Goal: Task Accomplishment & Management: Use online tool/utility

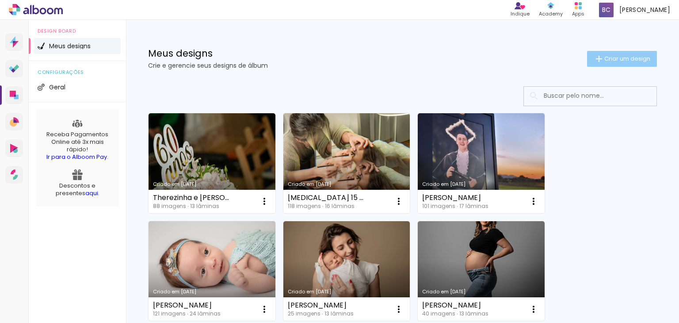
click at [614, 59] on span "Criar um design" at bounding box center [627, 59] width 46 height 6
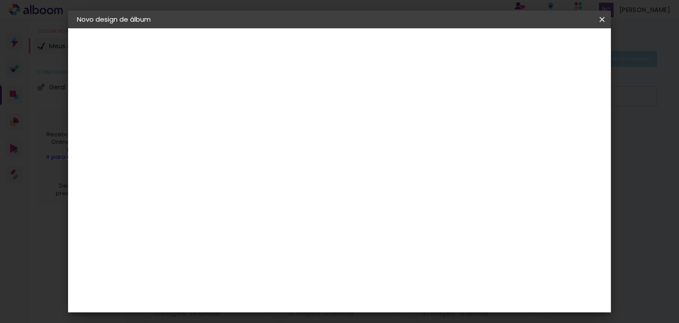
click at [614, 59] on iron-overlay-backdrop at bounding box center [339, 161] width 679 height 323
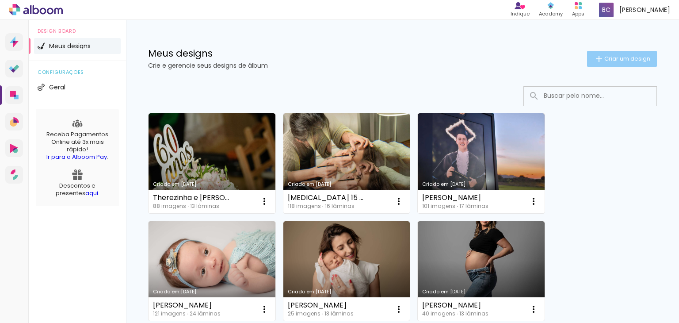
click at [609, 59] on span "Criar um design" at bounding box center [627, 59] width 46 height 6
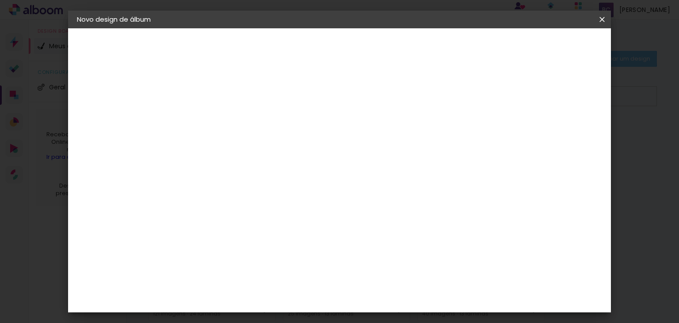
click at [221, 121] on input at bounding box center [221, 119] width 0 height 14
type input "[PERSON_NAME]"
type paper-input "[PERSON_NAME]"
click at [0, 0] on slot "Avançar" at bounding box center [0, 0] width 0 height 0
click at [259, 168] on input at bounding box center [243, 168] width 89 height 11
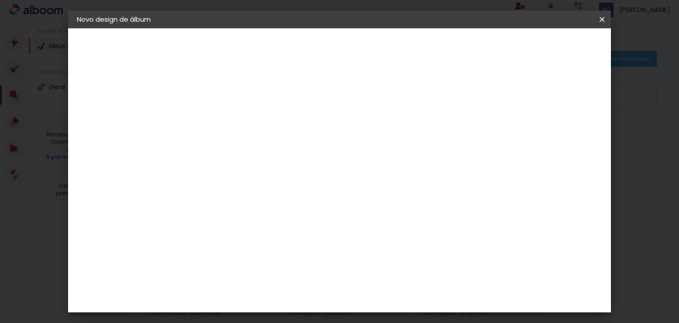
type input "go"
type paper-input "go"
click at [237, 202] on div "Go image" at bounding box center [226, 202] width 22 height 14
click at [0, 0] on slot "Avançar" at bounding box center [0, 0] width 0 height 0
click at [256, 147] on input "text" at bounding box center [238, 154] width 34 height 14
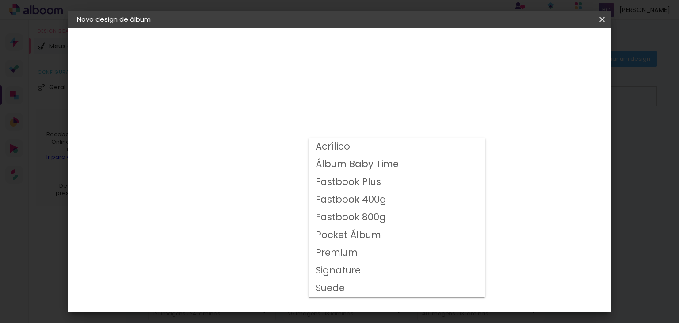
click at [0, 0] on slot "Fastbook 400g" at bounding box center [0, 0] width 0 height 0
type input "Fastbook 400g"
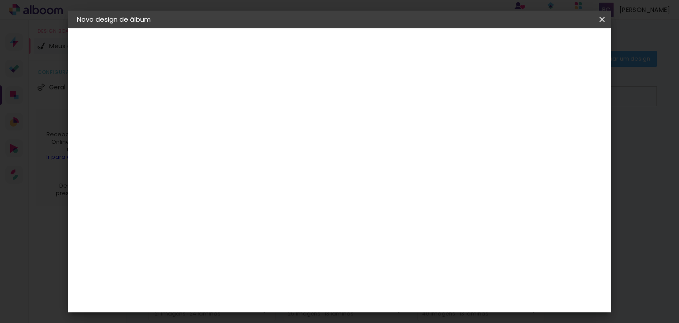
scroll to position [183, 0]
click at [281, 225] on span "20 × 20" at bounding box center [260, 239] width 41 height 29
click at [0, 0] on slot "Avançar" at bounding box center [0, 0] width 0 height 0
click at [463, 50] on span "Iniciar design" at bounding box center [443, 47] width 40 height 6
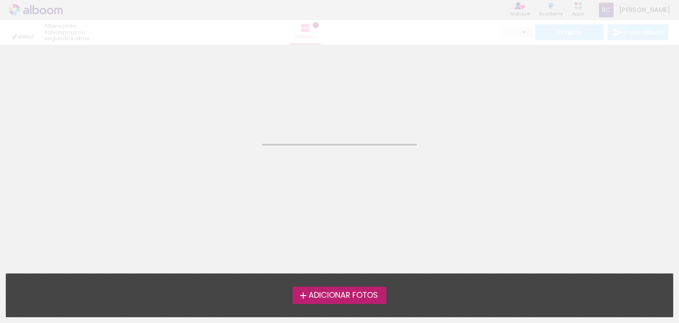
click at [332, 298] on span "Adicionar Fotos" at bounding box center [343, 295] width 69 height 8
click at [0, 0] on input "file" at bounding box center [0, 0] width 0 height 0
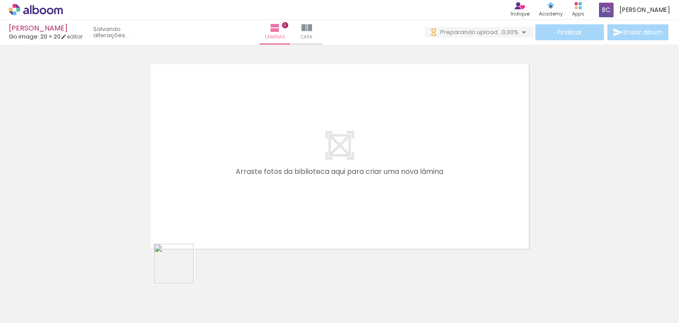
drag, startPoint x: 158, startPoint y: 294, endPoint x: 285, endPoint y: 170, distance: 176.9
click at [285, 170] on quentale-workspace at bounding box center [339, 161] width 679 height 323
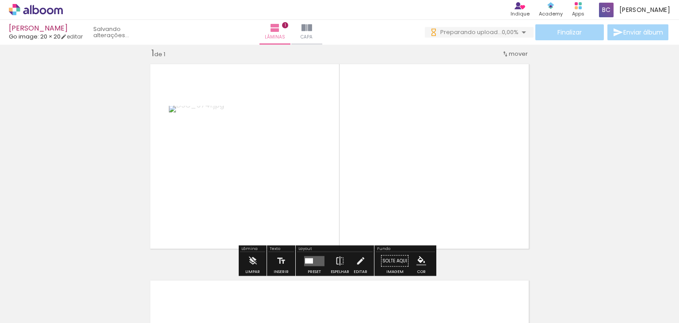
click at [304, 263] on quentale-layouter at bounding box center [314, 261] width 20 height 10
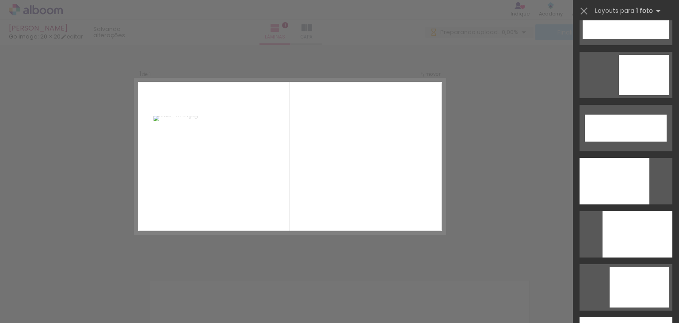
scroll to position [2268, 0]
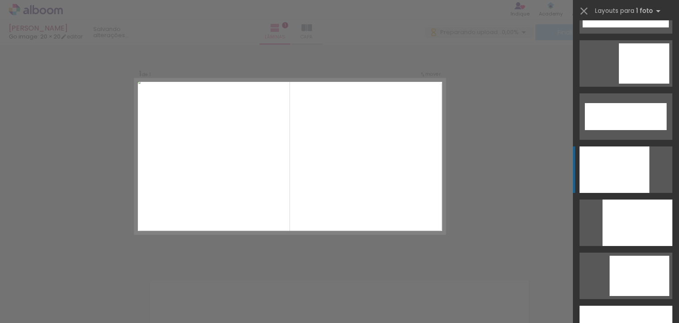
click at [640, 162] on div at bounding box center [615, 169] width 70 height 46
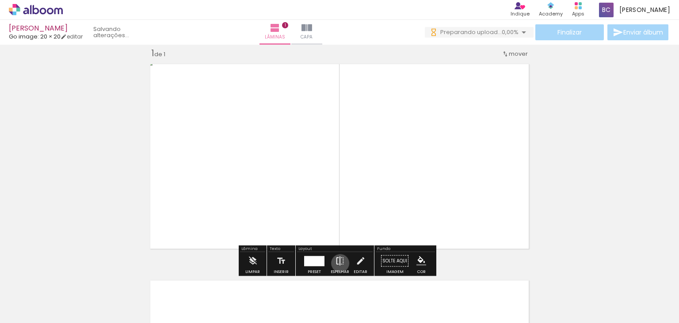
click at [338, 263] on iron-icon at bounding box center [340, 261] width 10 height 18
click at [229, 299] on div at bounding box center [237, 292] width 44 height 29
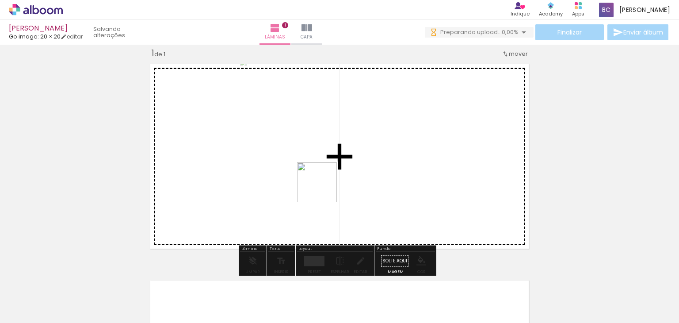
drag, startPoint x: 242, startPoint y: 298, endPoint x: 331, endPoint y: 178, distance: 149.2
click at [331, 178] on quentale-workspace at bounding box center [339, 161] width 679 height 323
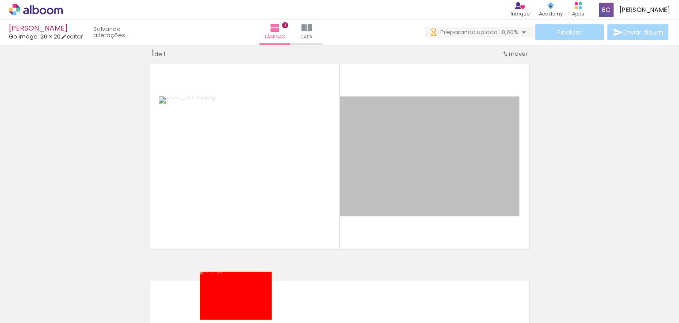
drag, startPoint x: 442, startPoint y: 159, endPoint x: 232, endPoint y: 296, distance: 250.5
click at [232, 296] on quentale-workspace at bounding box center [339, 161] width 679 height 323
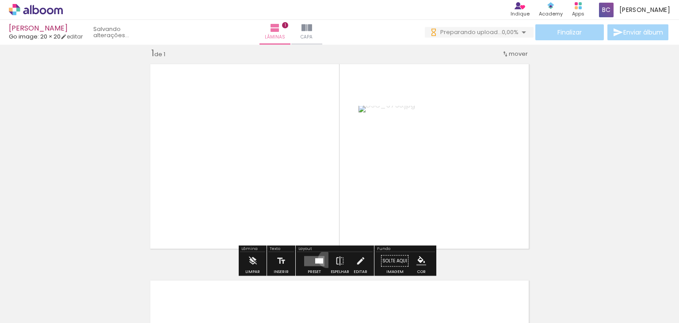
click at [325, 258] on paper-button "Preset" at bounding box center [314, 263] width 28 height 23
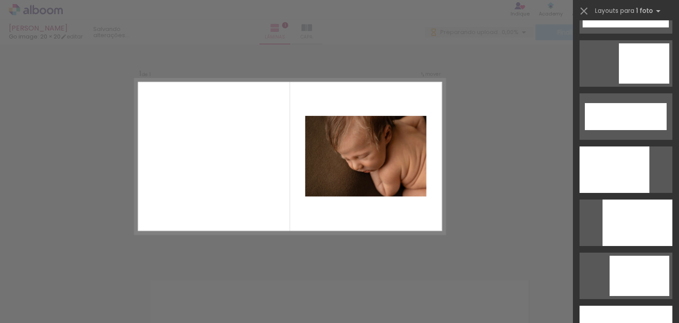
scroll to position [2306, 0]
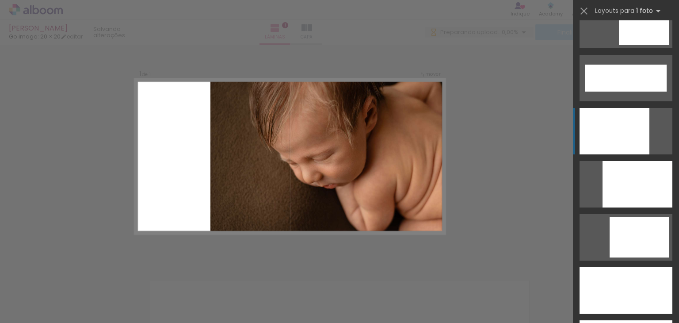
click at [624, 135] on div at bounding box center [615, 131] width 70 height 46
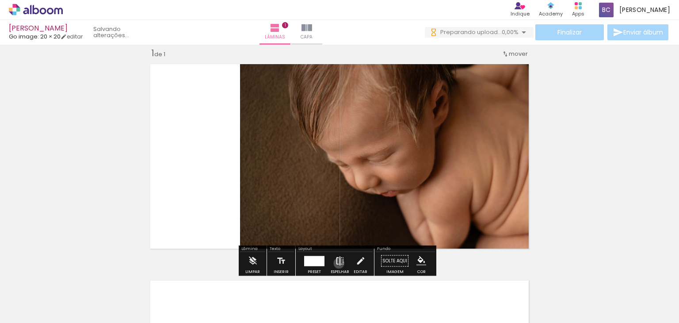
click at [337, 263] on iron-icon at bounding box center [340, 261] width 10 height 18
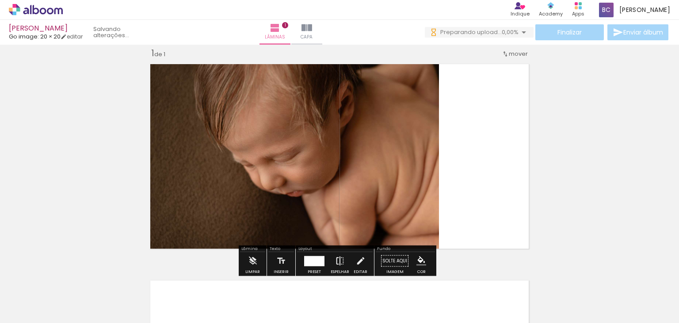
click at [337, 263] on iron-icon at bounding box center [340, 261] width 10 height 18
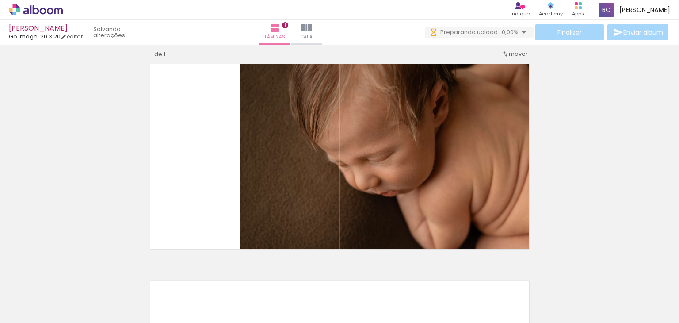
scroll to position [0, 130]
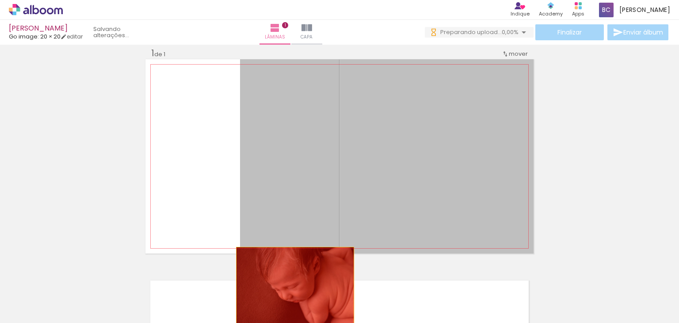
drag, startPoint x: 423, startPoint y: 192, endPoint x: 288, endPoint y: 287, distance: 164.7
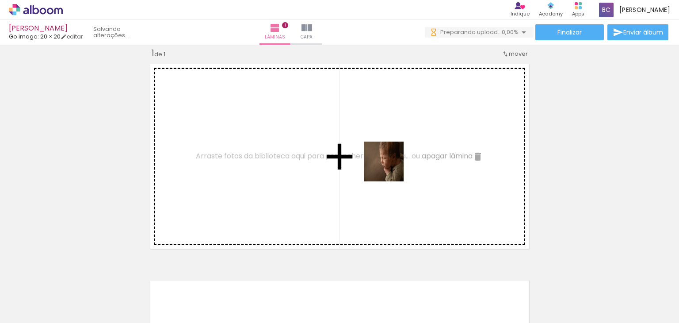
drag, startPoint x: 409, startPoint y: 296, endPoint x: 388, endPoint y: 160, distance: 136.9
click at [388, 160] on quentale-workspace at bounding box center [339, 161] width 679 height 323
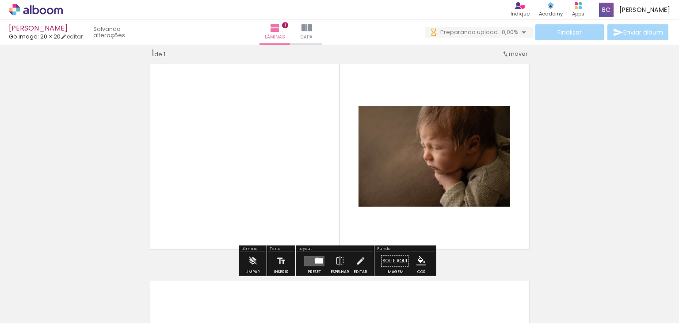
click at [315, 259] on div at bounding box center [319, 260] width 8 height 5
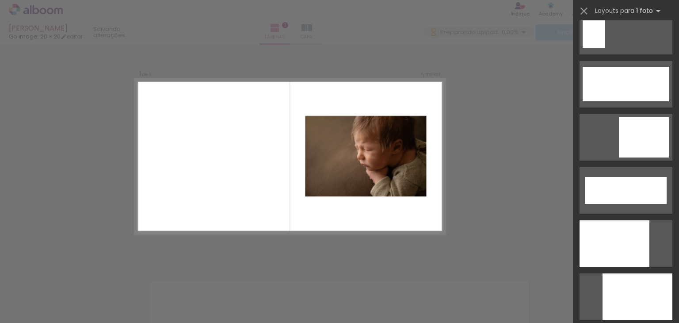
scroll to position [2174, 0]
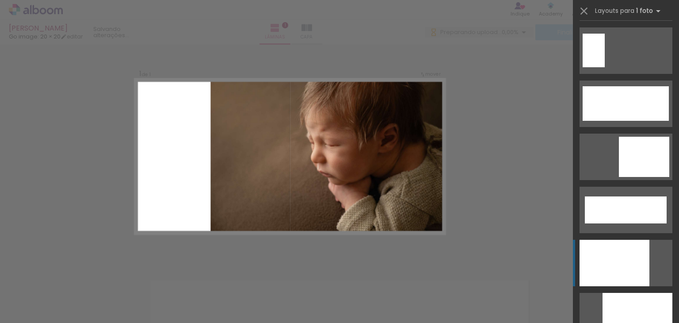
click at [630, 260] on div at bounding box center [615, 263] width 70 height 46
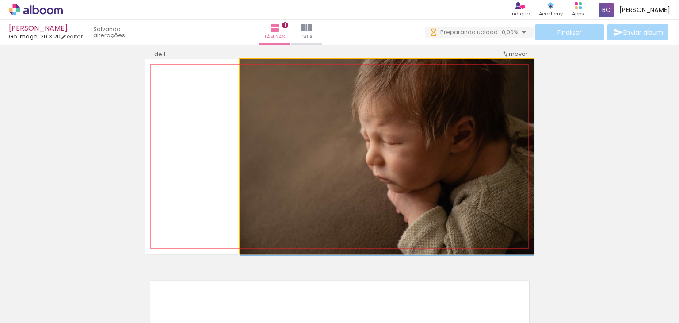
drag, startPoint x: 397, startPoint y: 167, endPoint x: 414, endPoint y: 177, distance: 20.4
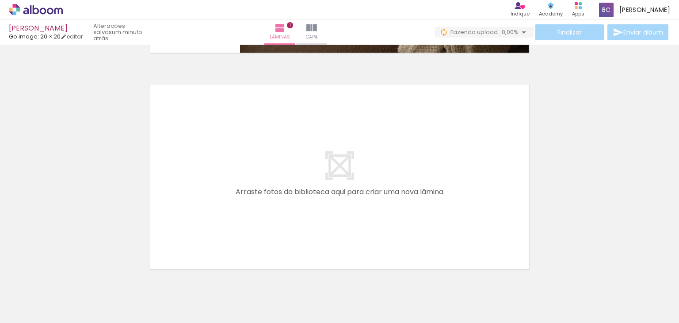
scroll to position [210, 0]
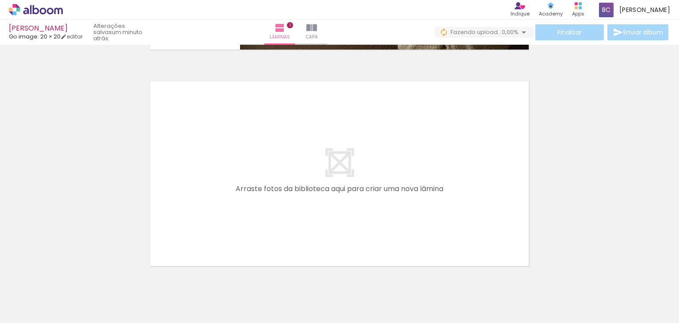
click at [84, 296] on div at bounding box center [89, 292] width 44 height 29
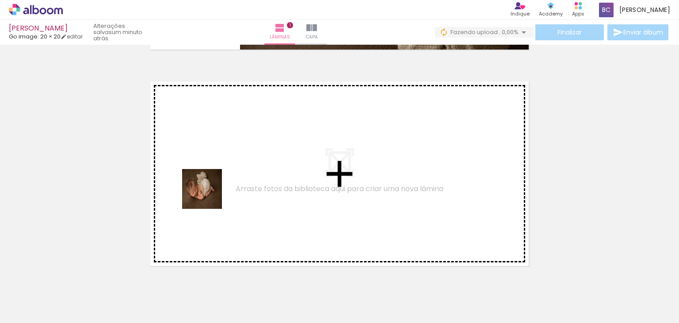
drag, startPoint x: 99, startPoint y: 292, endPoint x: 214, endPoint y: 189, distance: 154.6
click at [214, 189] on quentale-workspace at bounding box center [339, 161] width 679 height 323
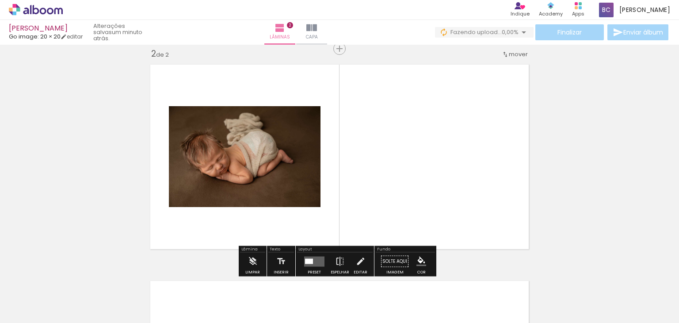
scroll to position [227, 0]
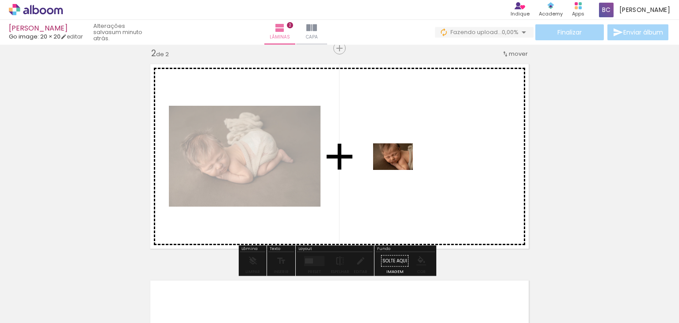
drag, startPoint x: 155, startPoint y: 297, endPoint x: 400, endPoint y: 168, distance: 277.0
click at [400, 168] on quentale-workspace at bounding box center [339, 161] width 679 height 323
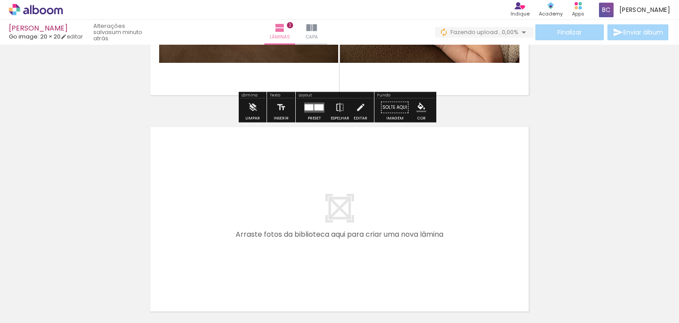
scroll to position [392, 0]
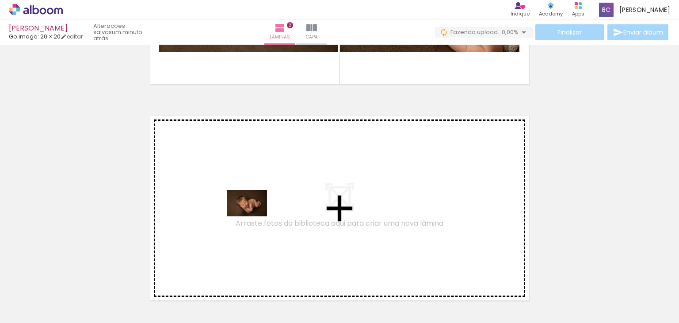
drag, startPoint x: 198, startPoint y: 297, endPoint x: 254, endPoint y: 216, distance: 98.1
click at [254, 216] on quentale-workspace at bounding box center [339, 161] width 679 height 323
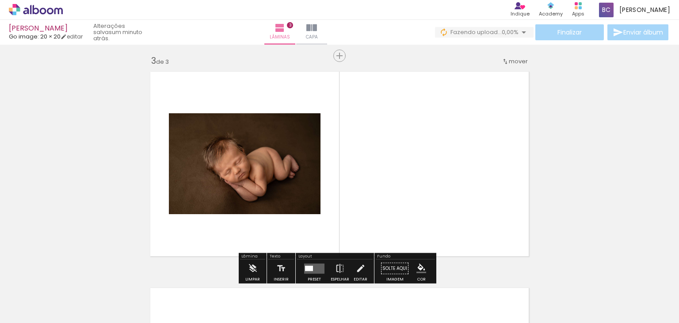
scroll to position [444, 0]
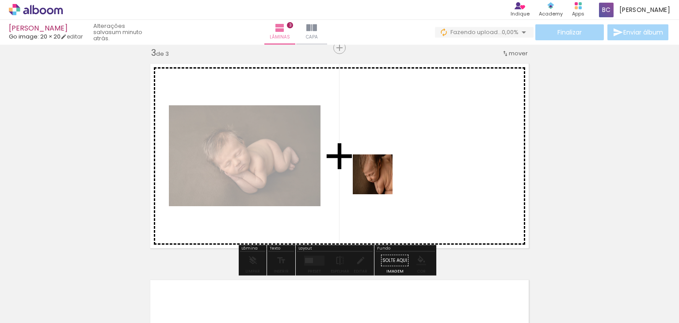
drag, startPoint x: 253, startPoint y: 294, endPoint x: 381, endPoint y: 179, distance: 172.1
click at [381, 179] on quentale-workspace at bounding box center [339, 161] width 679 height 323
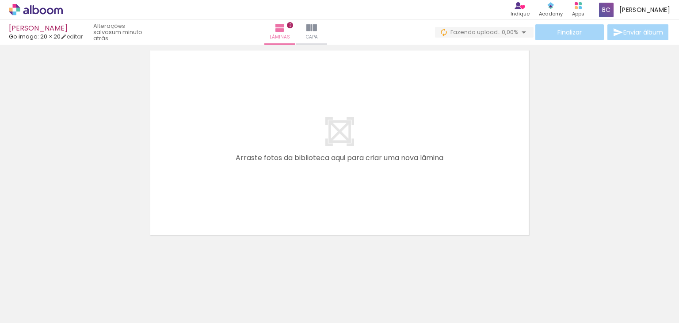
scroll to position [676, 0]
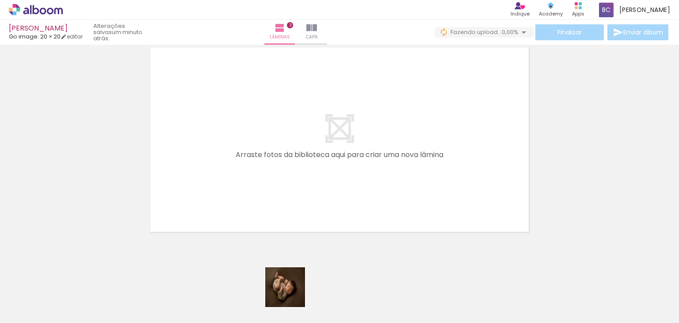
drag, startPoint x: 290, startPoint y: 298, endPoint x: 302, endPoint y: 202, distance: 96.7
click at [295, 179] on quentale-workspace at bounding box center [339, 161] width 679 height 323
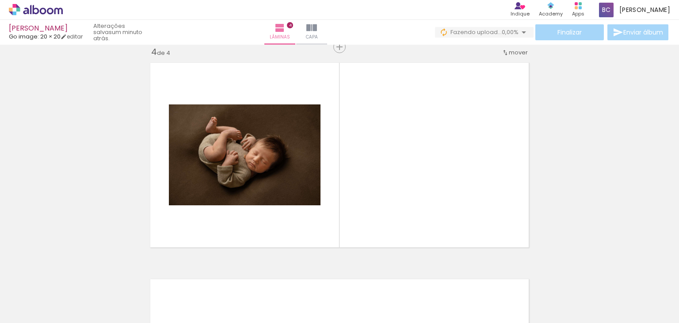
scroll to position [660, 0]
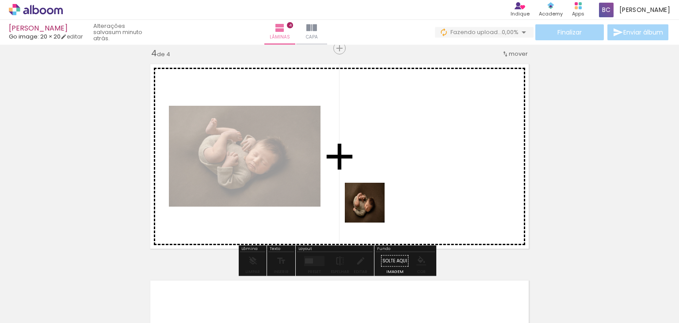
drag, startPoint x: 341, startPoint y: 292, endPoint x: 377, endPoint y: 156, distance: 141.1
click at [377, 156] on quentale-workspace at bounding box center [339, 161] width 679 height 323
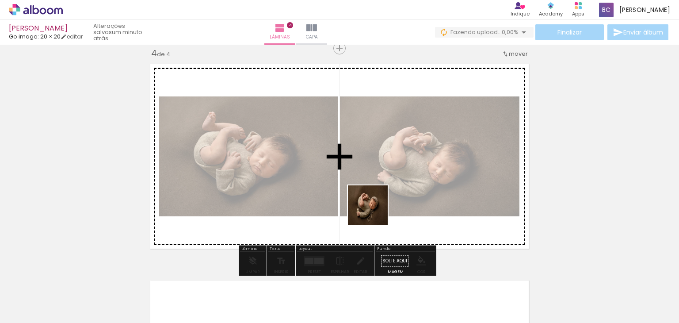
drag, startPoint x: 388, startPoint y: 290, endPoint x: 374, endPoint y: 211, distance: 80.3
click at [374, 211] on quentale-workspace at bounding box center [339, 161] width 679 height 323
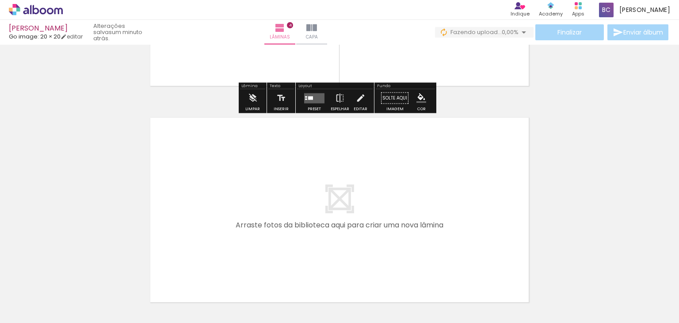
scroll to position [893, 0]
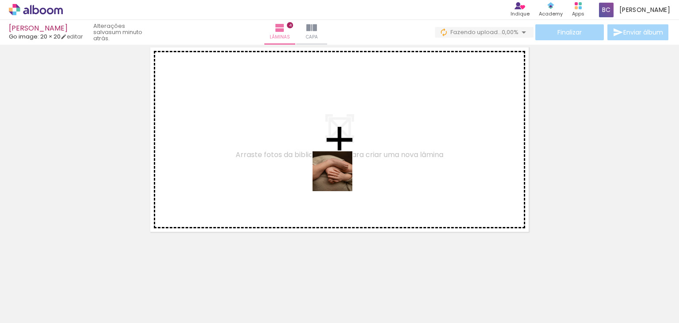
drag, startPoint x: 440, startPoint y: 293, endPoint x: 333, endPoint y: 173, distance: 160.6
click at [333, 173] on quentale-workspace at bounding box center [339, 161] width 679 height 323
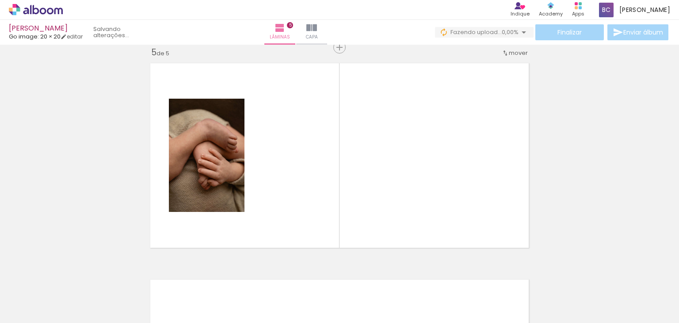
scroll to position [876, 0]
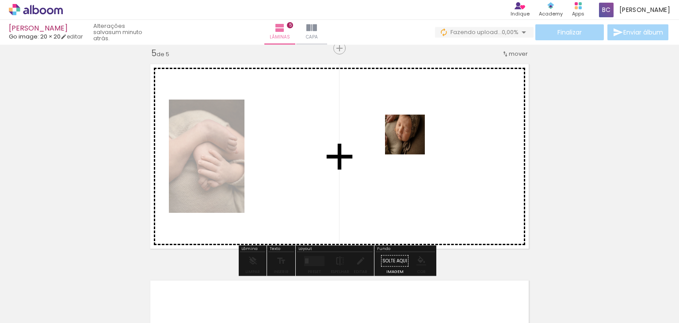
drag, startPoint x: 473, startPoint y: 290, endPoint x: 412, endPoint y: 141, distance: 161.4
click at [412, 141] on quentale-workspace at bounding box center [339, 161] width 679 height 323
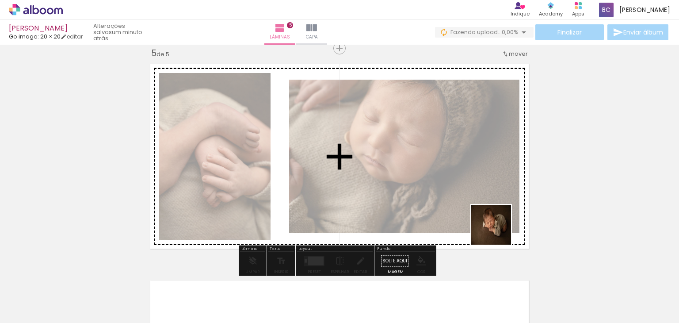
drag, startPoint x: 592, startPoint y: 294, endPoint x: 413, endPoint y: 187, distance: 209.2
click at [413, 187] on quentale-workspace at bounding box center [339, 161] width 679 height 323
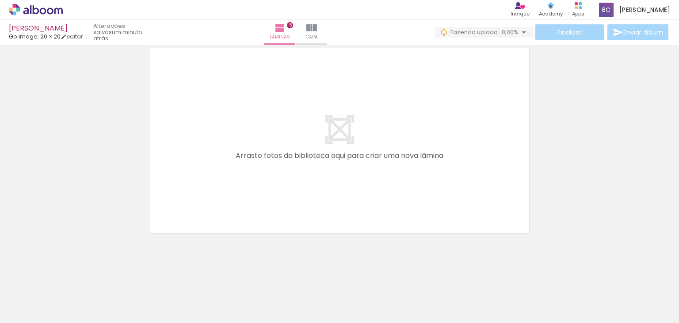
scroll to position [0, 683]
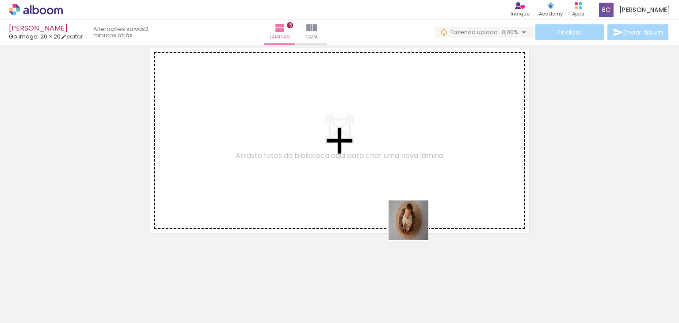
drag, startPoint x: 446, startPoint y: 294, endPoint x: 362, endPoint y: 158, distance: 159.1
click at [356, 153] on quentale-workspace at bounding box center [339, 161] width 679 height 323
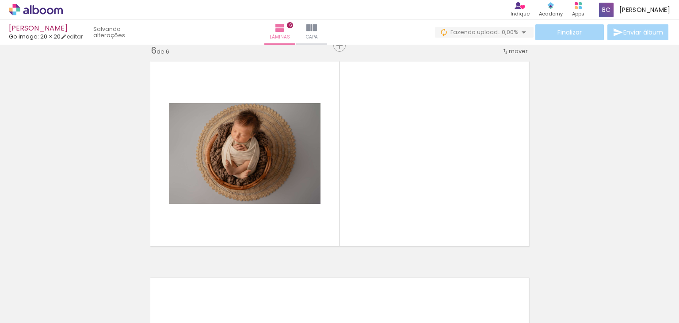
scroll to position [1092, 0]
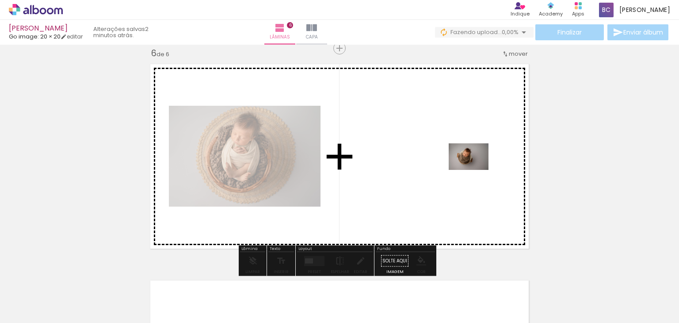
drag, startPoint x: 500, startPoint y: 297, endPoint x: 475, endPoint y: 169, distance: 129.8
click at [475, 169] on quentale-workspace at bounding box center [339, 161] width 679 height 323
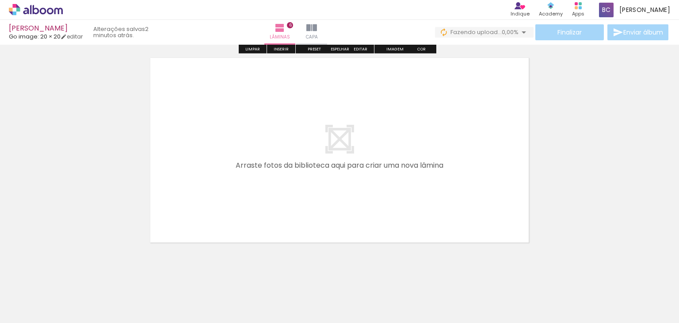
scroll to position [1325, 0]
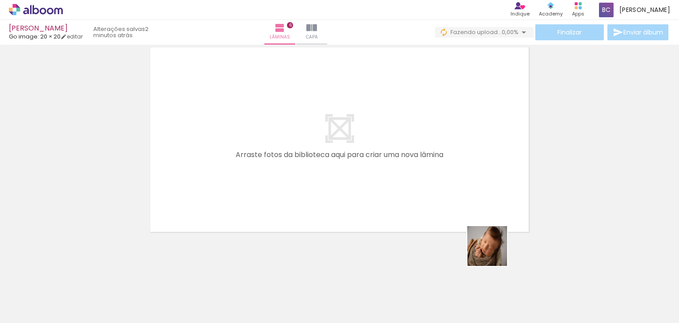
drag, startPoint x: 538, startPoint y: 291, endPoint x: 297, endPoint y: 153, distance: 278.6
click at [297, 153] on quentale-workspace at bounding box center [339, 161] width 679 height 323
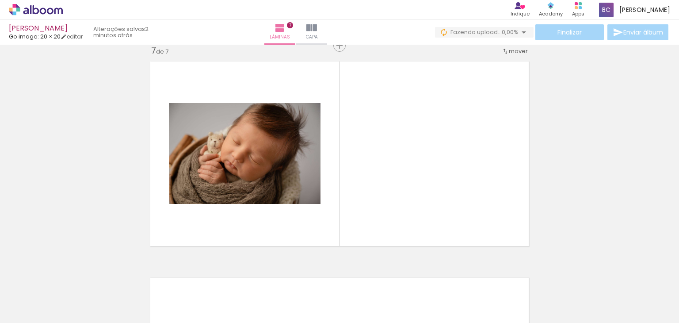
scroll to position [1308, 0]
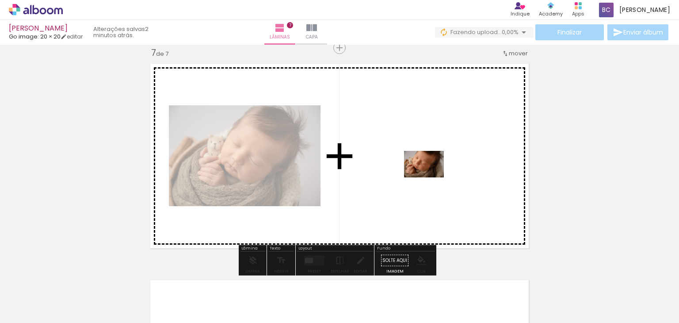
drag, startPoint x: 595, startPoint y: 297, endPoint x: 431, endPoint y: 177, distance: 203.8
click at [431, 177] on quentale-workspace at bounding box center [339, 161] width 679 height 323
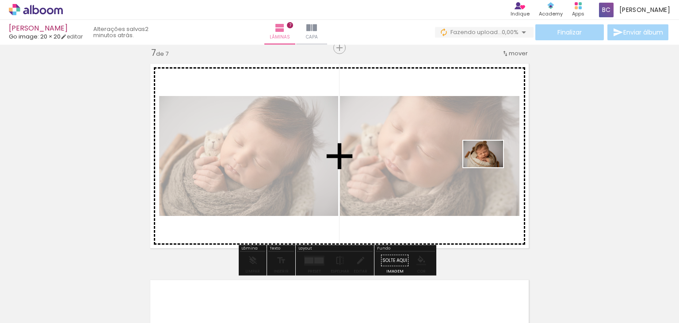
drag, startPoint x: 652, startPoint y: 297, endPoint x: 490, endPoint y: 167, distance: 207.6
click at [490, 167] on quentale-workspace at bounding box center [339, 161] width 679 height 323
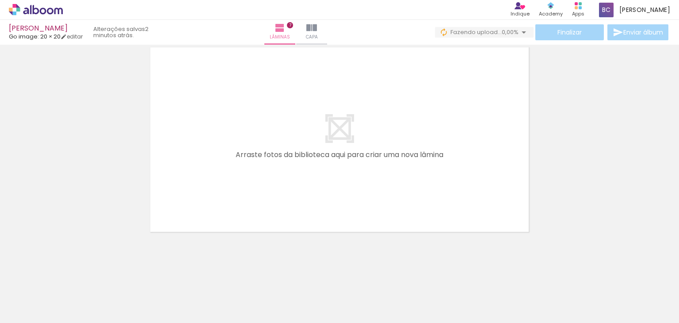
scroll to position [0, 456]
drag, startPoint x: 182, startPoint y: 294, endPoint x: 237, endPoint y: 236, distance: 79.7
click at [228, 180] on quentale-workspace at bounding box center [339, 161] width 679 height 323
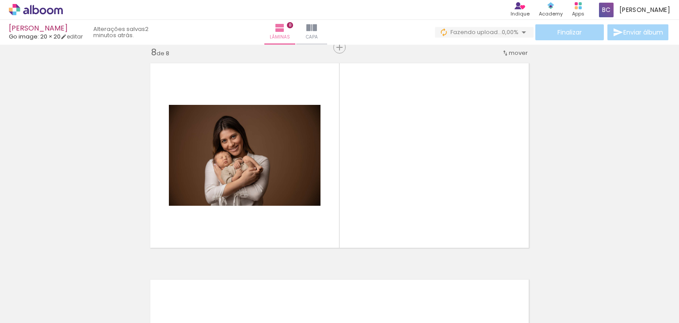
scroll to position [1524, 0]
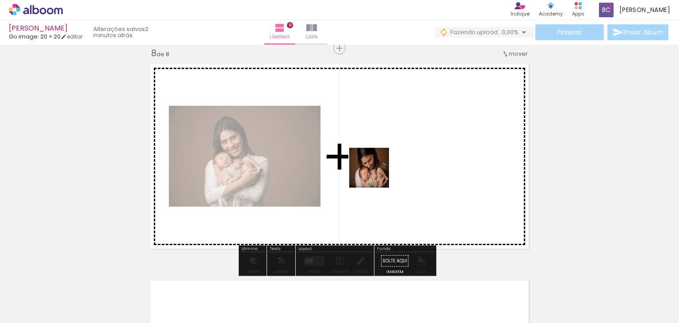
drag, startPoint x: 233, startPoint y: 288, endPoint x: 398, endPoint y: 154, distance: 212.1
click at [398, 154] on quentale-workspace at bounding box center [339, 161] width 679 height 323
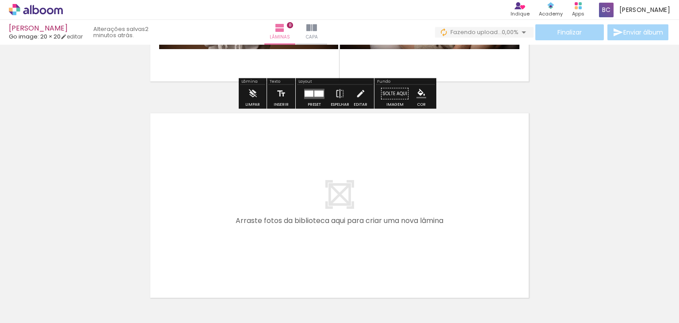
scroll to position [1708, 0]
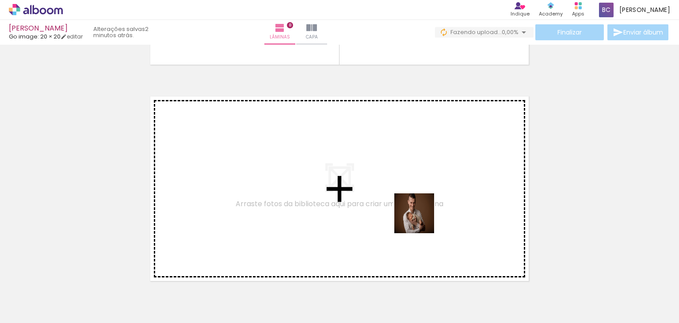
drag, startPoint x: 579, startPoint y: 295, endPoint x: 323, endPoint y: 190, distance: 276.7
click at [323, 190] on quentale-workspace at bounding box center [339, 161] width 679 height 323
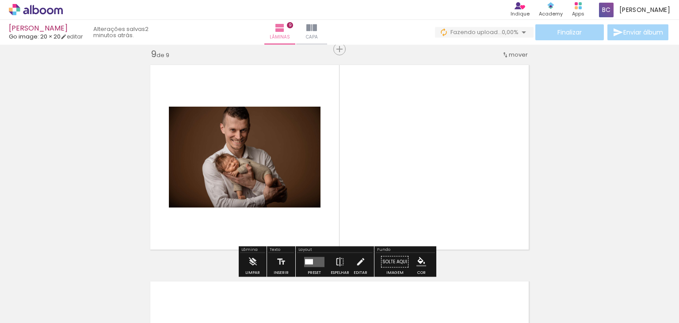
scroll to position [1740, 0]
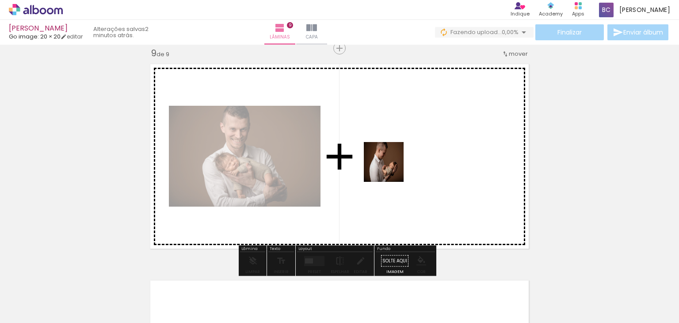
drag, startPoint x: 481, startPoint y: 289, endPoint x: 386, endPoint y: 160, distance: 160.0
click at [386, 160] on quentale-workspace at bounding box center [339, 161] width 679 height 323
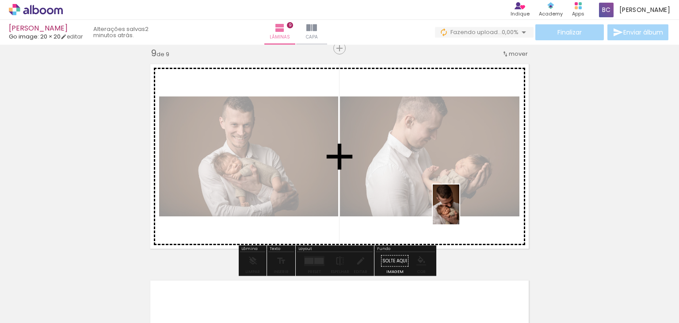
drag, startPoint x: 622, startPoint y: 295, endPoint x: 449, endPoint y: 208, distance: 193.7
click at [449, 208] on quentale-workspace at bounding box center [339, 161] width 679 height 323
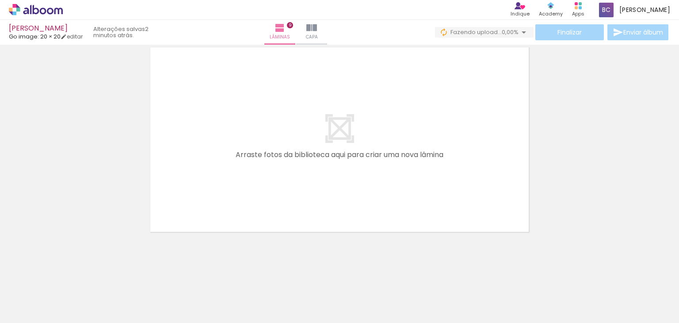
scroll to position [0, 513]
drag, startPoint x: 214, startPoint y: 303, endPoint x: 233, endPoint y: 175, distance: 130.1
click at [233, 175] on quentale-workspace at bounding box center [339, 161] width 679 height 323
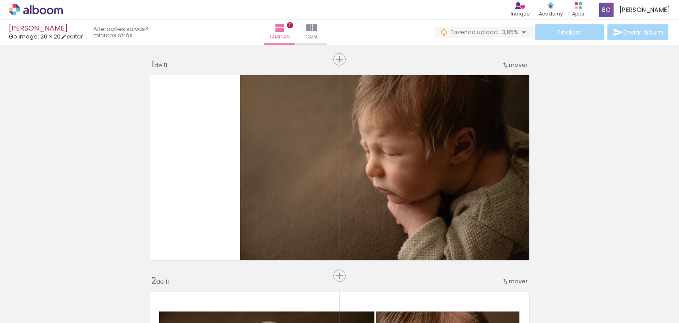
scroll to position [660, 0]
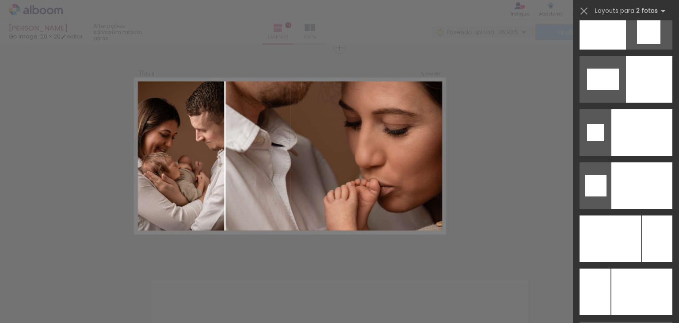
scroll to position [3678, 0]
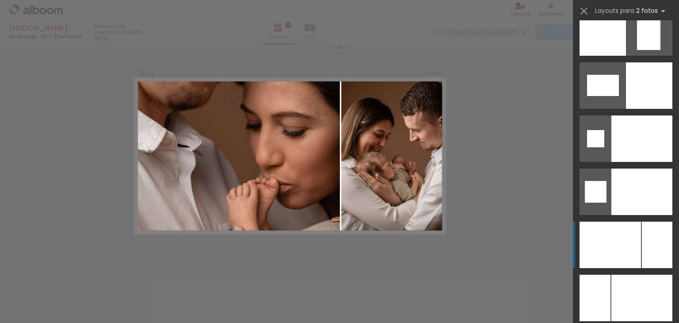
click at [646, 246] on div at bounding box center [657, 244] width 31 height 46
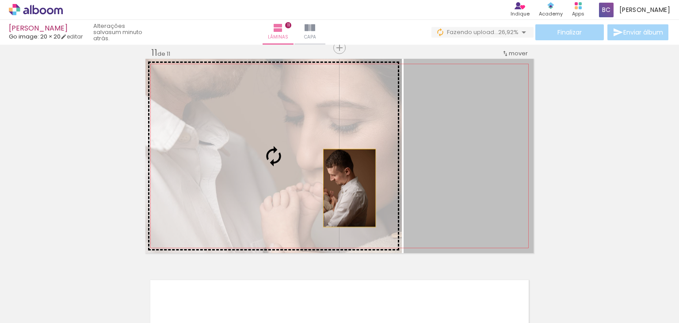
drag, startPoint x: 468, startPoint y: 183, endPoint x: 291, endPoint y: 184, distance: 176.8
click at [0, 0] on slot at bounding box center [0, 0] width 0 height 0
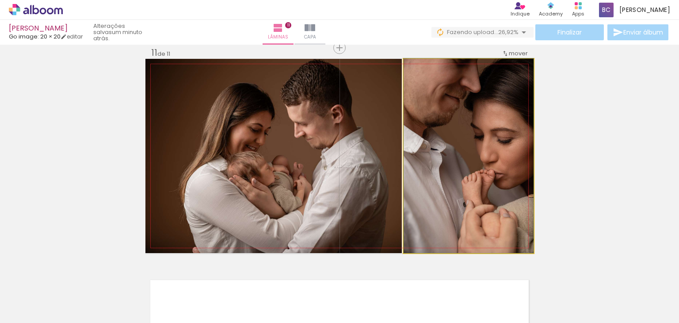
drag, startPoint x: 460, startPoint y: 167, endPoint x: 454, endPoint y: 149, distance: 18.6
click at [500, 133] on quentale-photo at bounding box center [469, 156] width 130 height 194
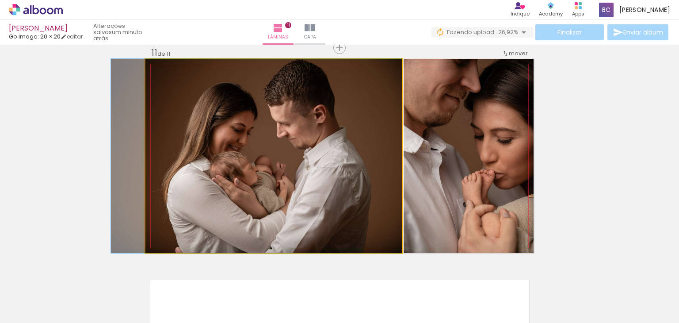
drag, startPoint x: 309, startPoint y: 156, endPoint x: 279, endPoint y: 154, distance: 29.6
drag, startPoint x: 262, startPoint y: 151, endPoint x: 249, endPoint y: 152, distance: 12.4
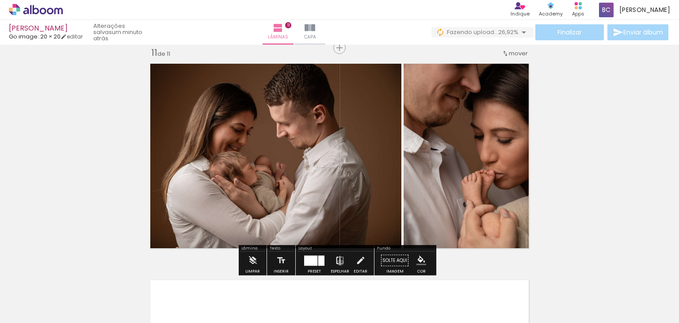
click at [338, 262] on iron-icon at bounding box center [340, 261] width 10 height 18
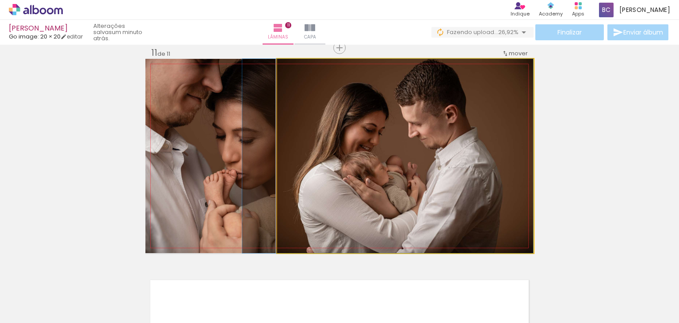
drag, startPoint x: 388, startPoint y: 187, endPoint x: 452, endPoint y: 189, distance: 64.1
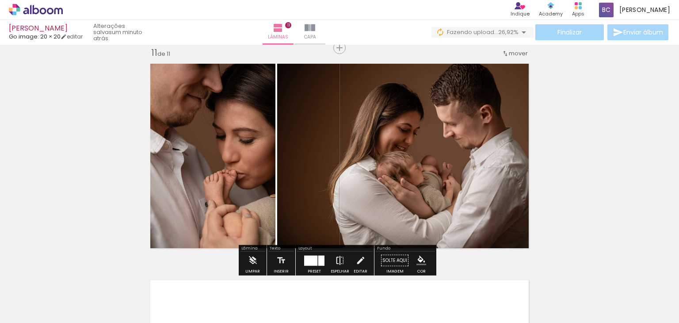
click at [336, 267] on iron-icon at bounding box center [340, 261] width 10 height 18
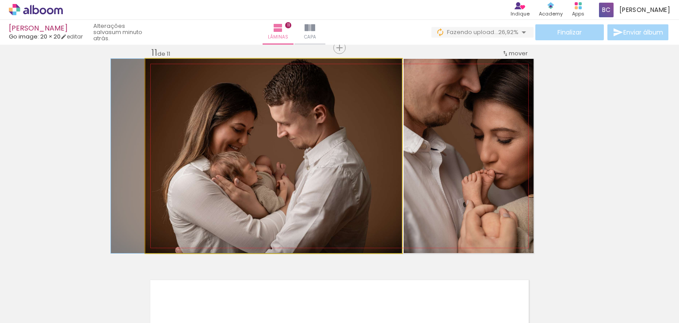
drag, startPoint x: 286, startPoint y: 190, endPoint x: 205, endPoint y: 190, distance: 81.3
drag, startPoint x: 276, startPoint y: 144, endPoint x: 262, endPoint y: 153, distance: 16.6
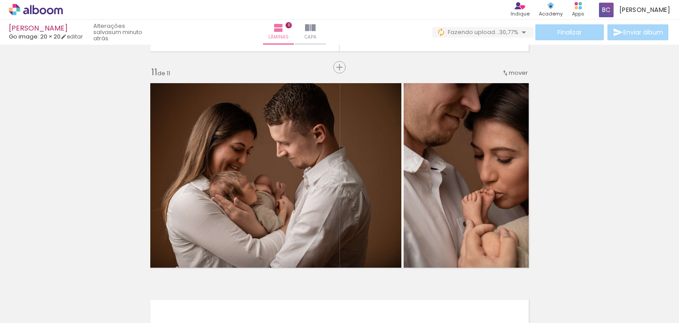
scroll to position [2161, 0]
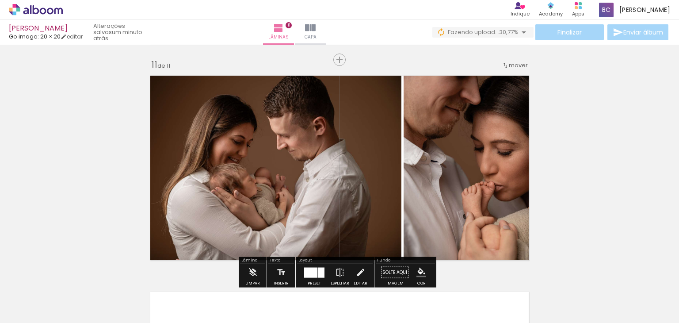
click at [317, 267] on quentale-thumb at bounding box center [336, 292] width 50 height 51
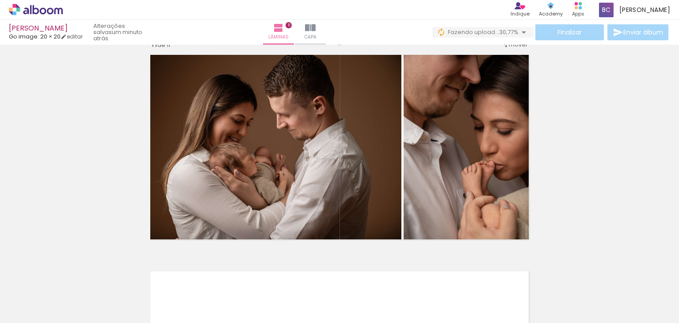
scroll to position [2186, 0]
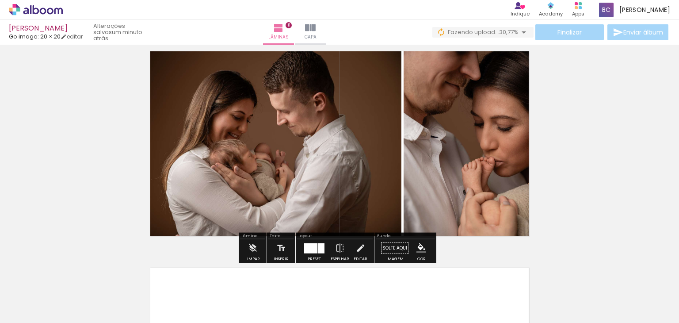
click at [311, 248] on div at bounding box center [310, 248] width 13 height 10
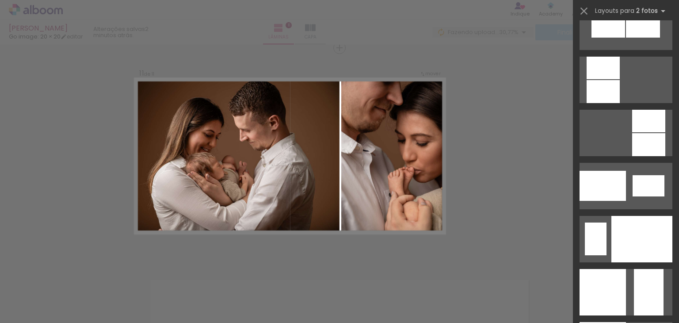
scroll to position [3318, 0]
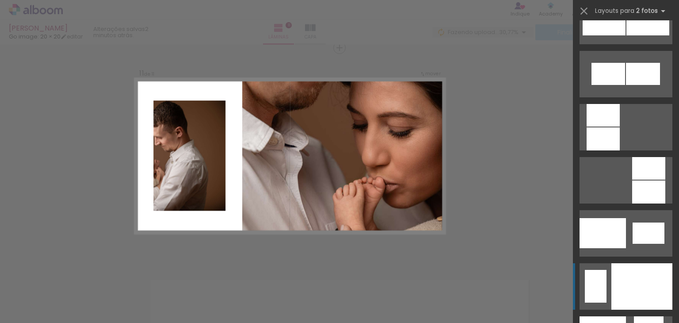
click at [634, 287] on div at bounding box center [641, 286] width 61 height 46
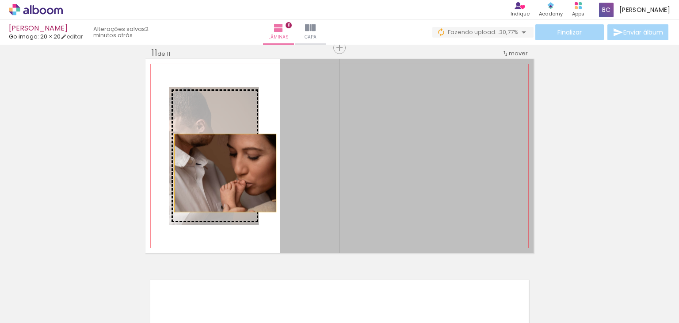
drag, startPoint x: 451, startPoint y: 190, endPoint x: 222, endPoint y: 173, distance: 229.6
click at [0, 0] on slot at bounding box center [0, 0] width 0 height 0
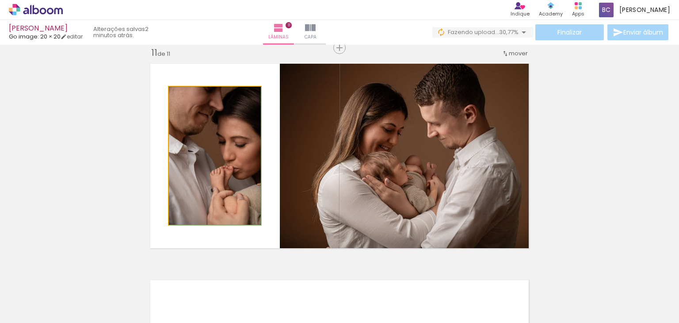
click at [206, 169] on quentale-photo at bounding box center [215, 156] width 92 height 138
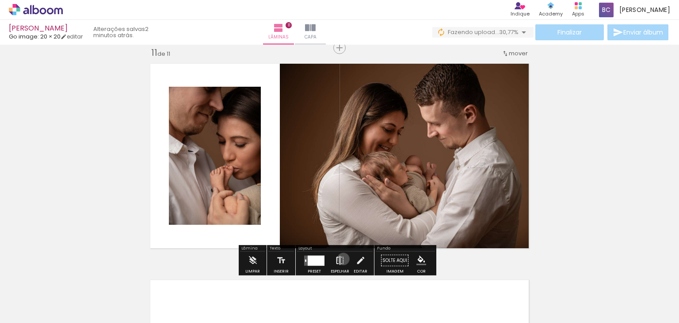
click at [341, 259] on iron-icon at bounding box center [340, 261] width 10 height 18
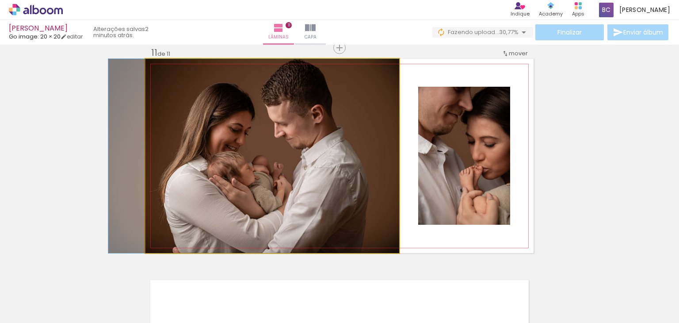
drag, startPoint x: 314, startPoint y: 171, endPoint x: 274, endPoint y: 174, distance: 39.9
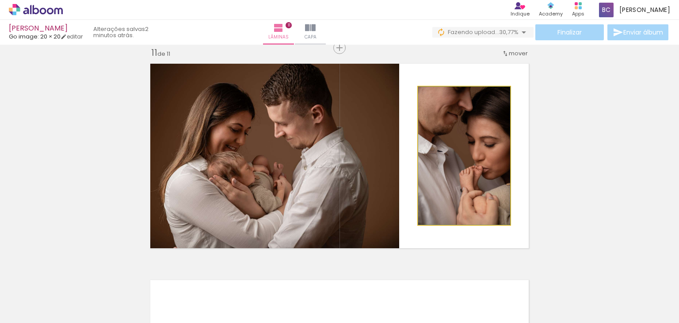
drag, startPoint x: 447, startPoint y: 156, endPoint x: 449, endPoint y: 171, distance: 15.6
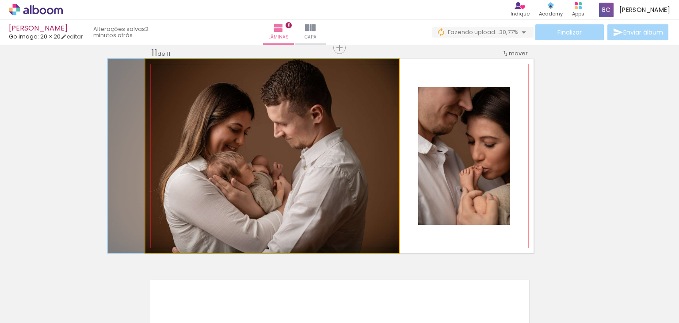
drag, startPoint x: 362, startPoint y: 134, endPoint x: 351, endPoint y: 137, distance: 10.8
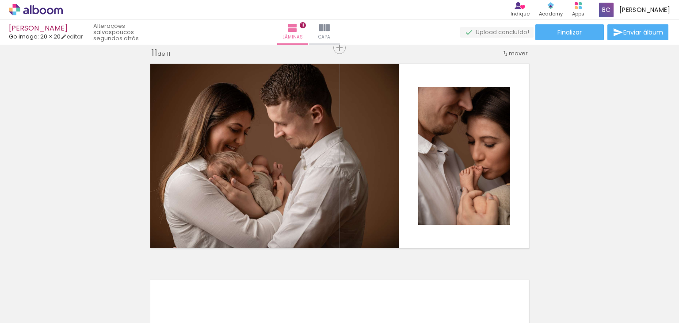
scroll to position [3318, 0]
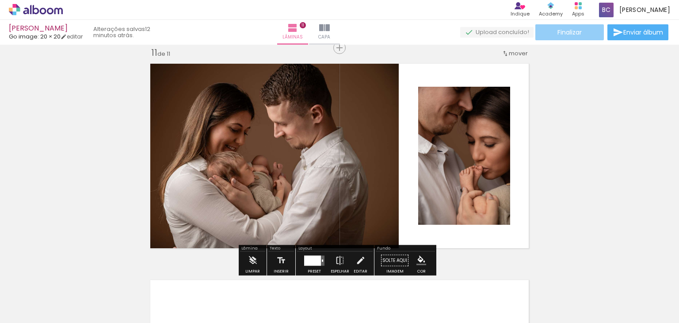
click at [569, 32] on span "Finalizar" at bounding box center [569, 32] width 24 height 6
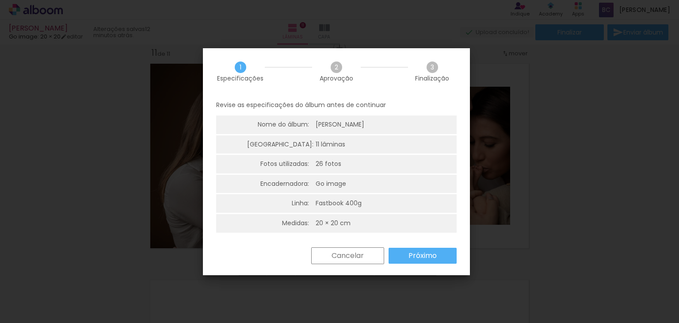
click at [0, 0] on slot "Próximo" at bounding box center [0, 0] width 0 height 0
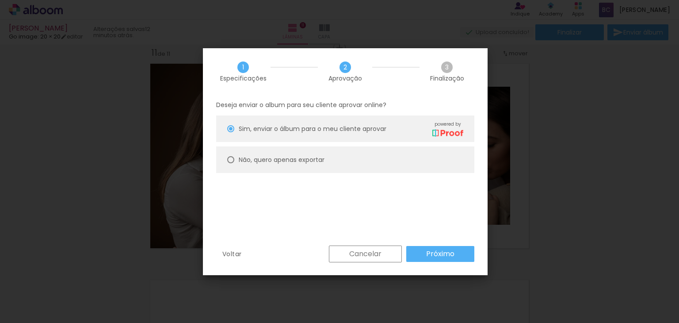
click at [234, 158] on paper-radio-button "Não, quero apenas exportar" at bounding box center [345, 159] width 258 height 27
type paper-radio-button "on"
click at [0, 0] on slot "Próximo" at bounding box center [0, 0] width 0 height 0
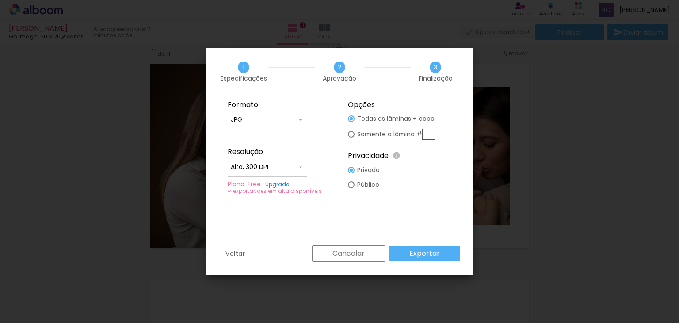
type input "Alta, 300 DPI"
click at [350, 185] on div at bounding box center [351, 184] width 7 height 7
type paper-radio-button "on"
click at [0, 0] on slot "Exportar" at bounding box center [0, 0] width 0 height 0
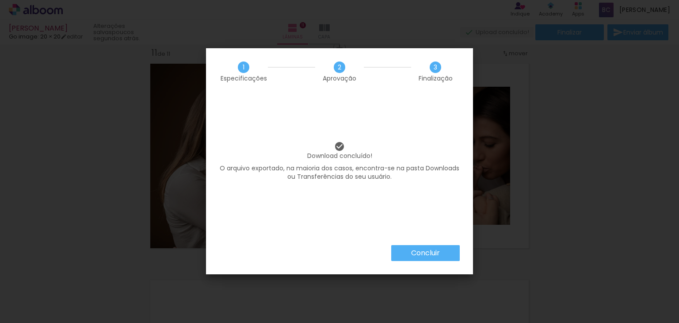
scroll to position [3318, 0]
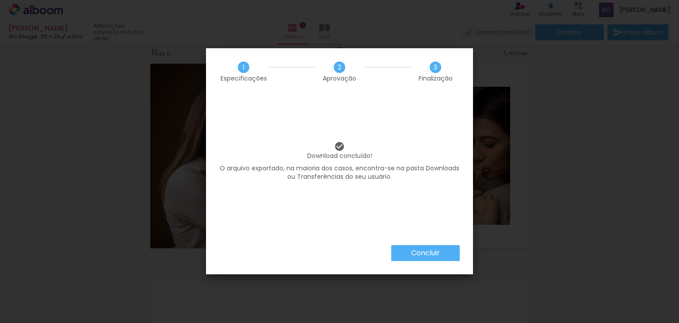
scroll to position [3318, 0]
click at [0, 0] on slot "Concluir" at bounding box center [0, 0] width 0 height 0
